Goal: Task Accomplishment & Management: Manage account settings

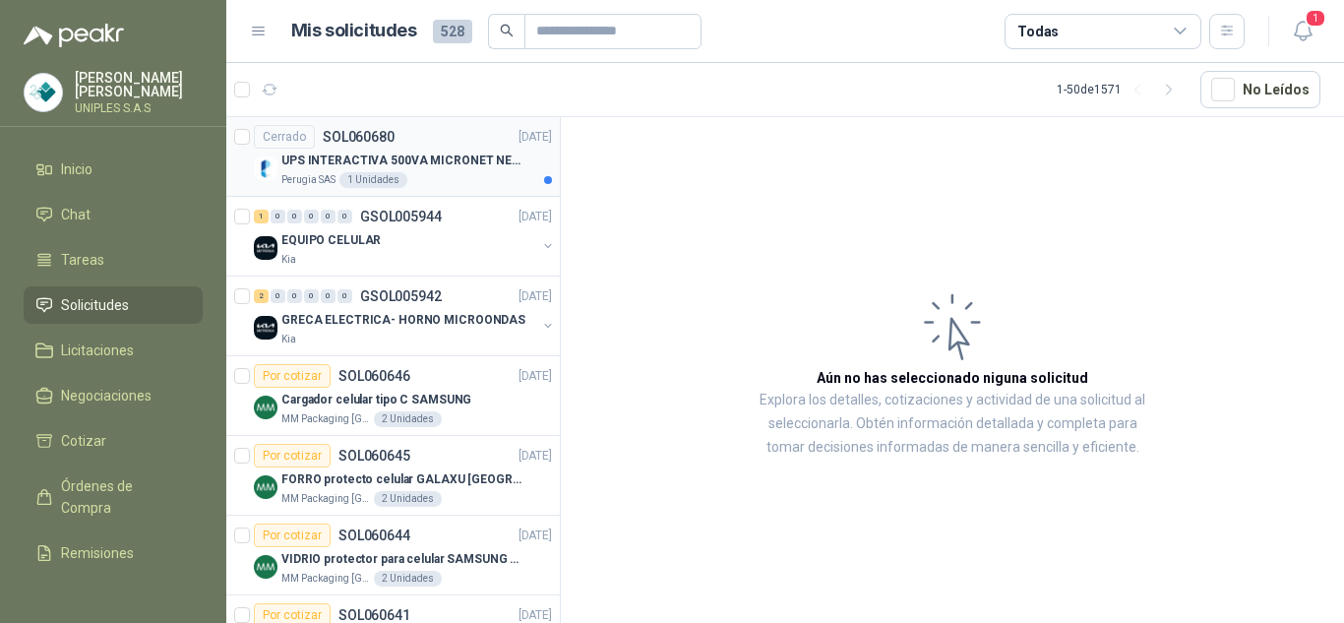
click at [365, 161] on p "UPS INTERACTIVA 500VA MICRONET NEGRA MARCA: POWEST NICOMAR" at bounding box center [403, 161] width 245 height 19
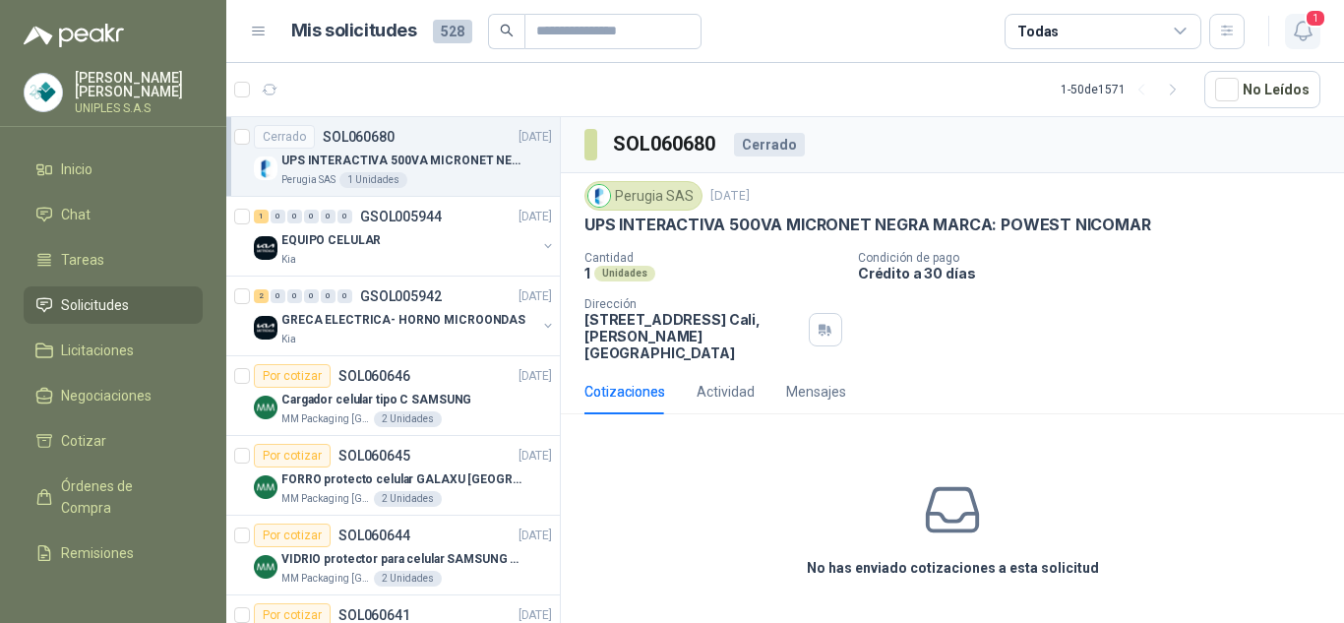
click at [1306, 26] on span "1" at bounding box center [1316, 18] width 22 height 19
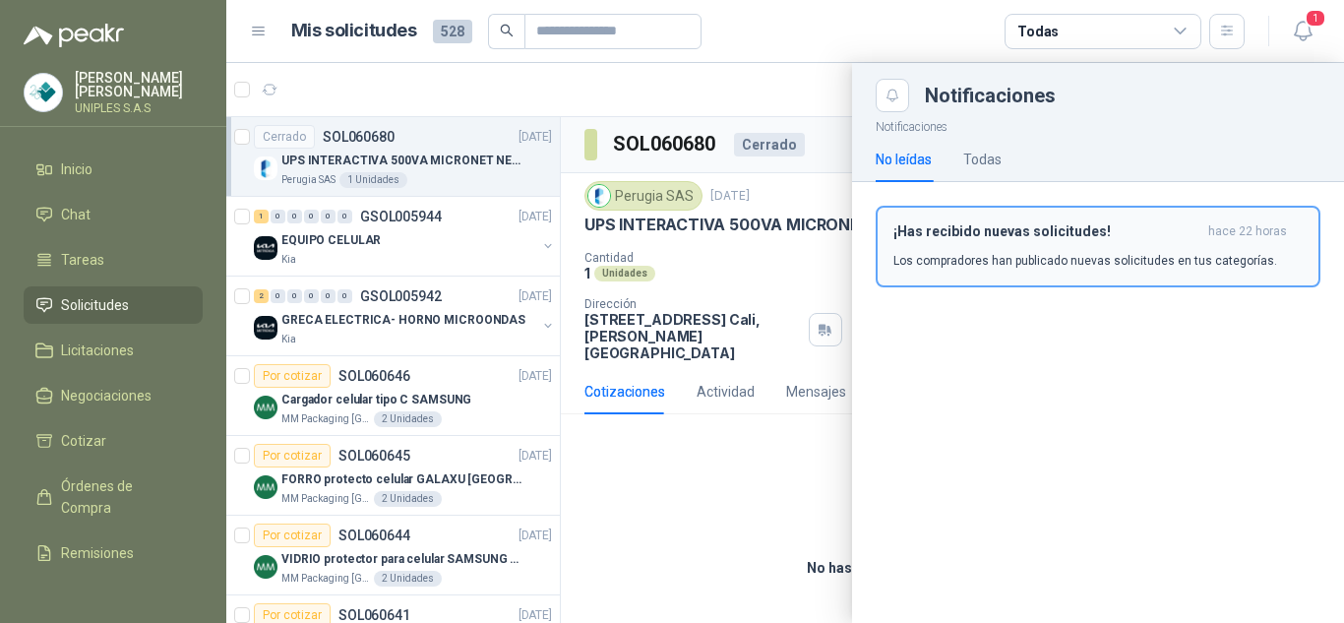
click at [977, 260] on p "Los compradores han publicado nuevas solicitudes en tus categorías." at bounding box center [1085, 261] width 384 height 18
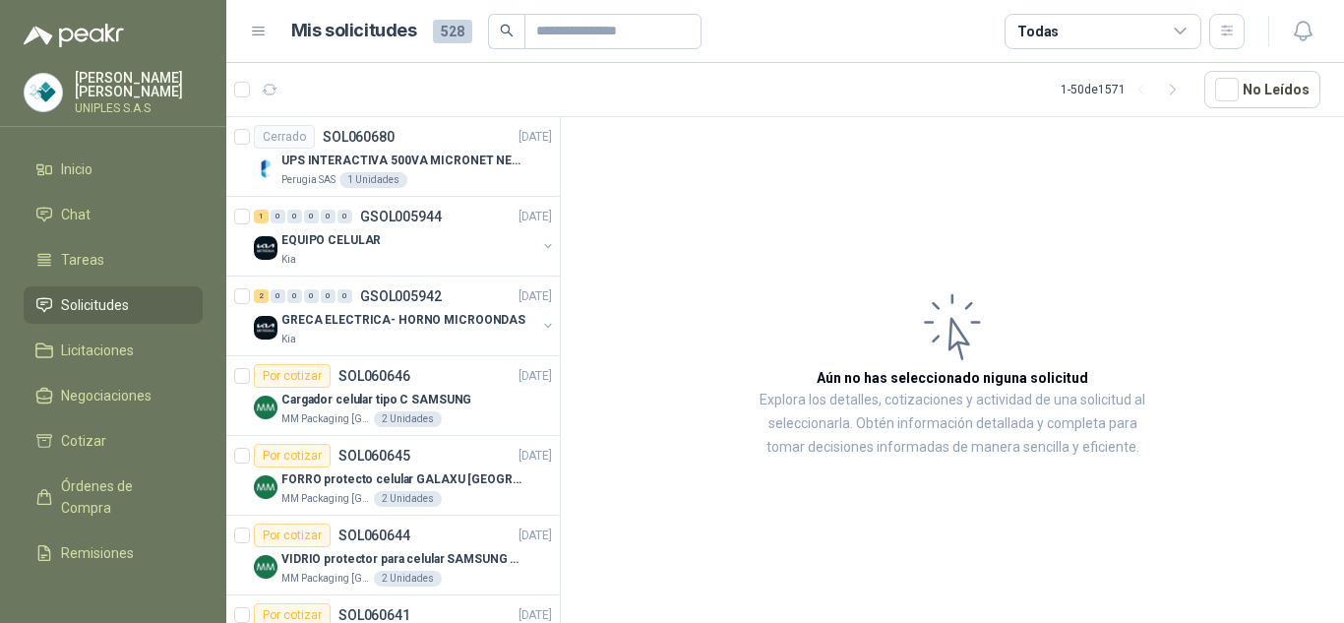
click at [1182, 31] on icon at bounding box center [1180, 31] width 11 height 5
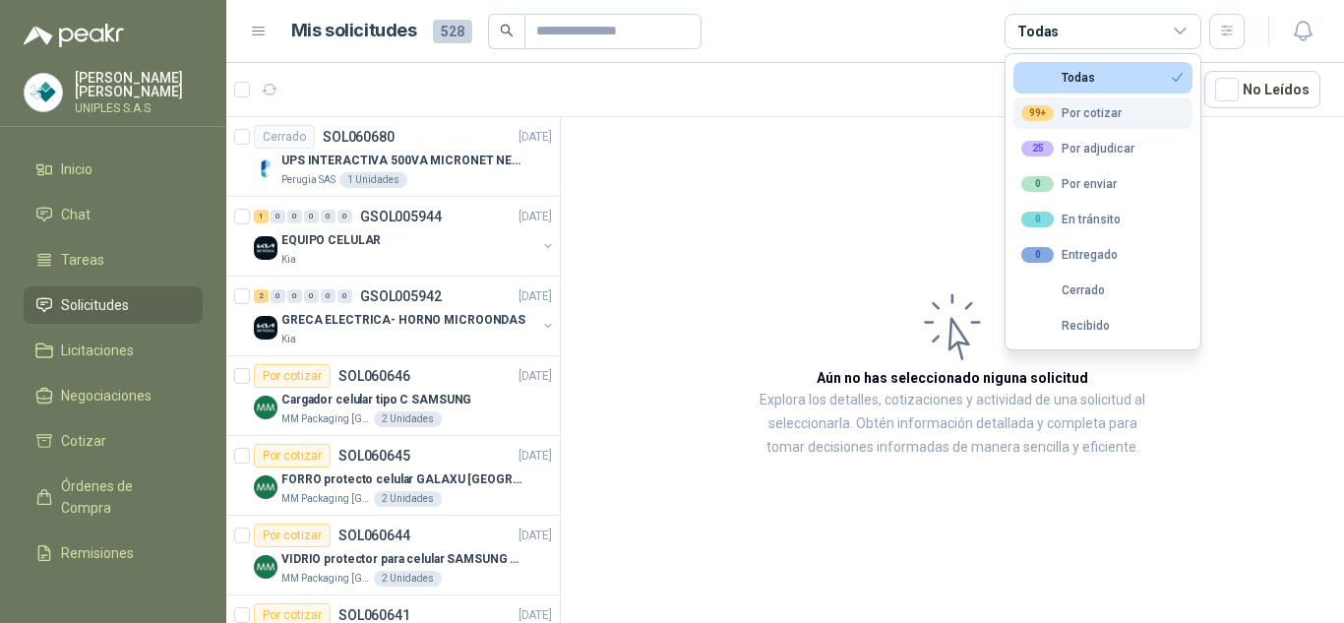
click at [1088, 114] on div "99+ Por cotizar" at bounding box center [1071, 113] width 100 height 16
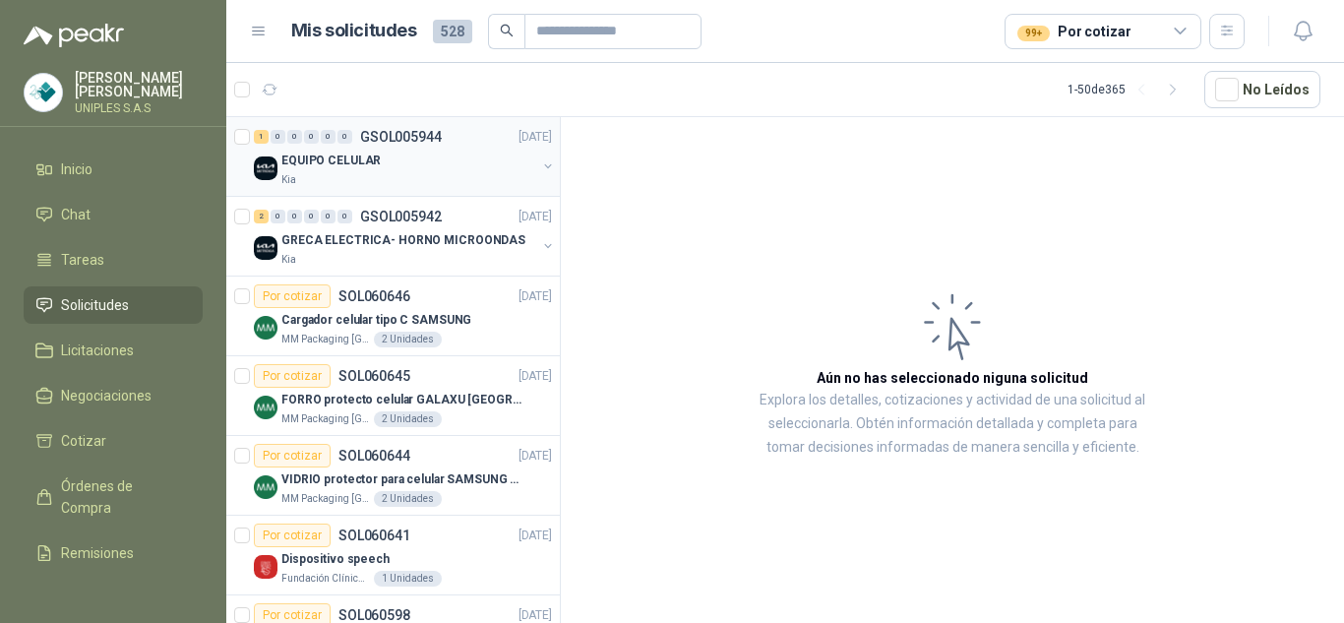
click at [402, 132] on p "GSOL005944" at bounding box center [401, 137] width 82 height 14
